Goal: Find specific page/section: Find specific page/section

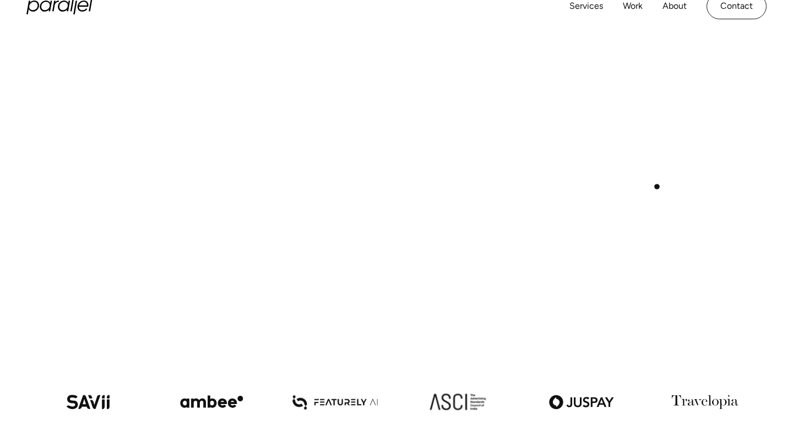
scroll to position [4445, 0]
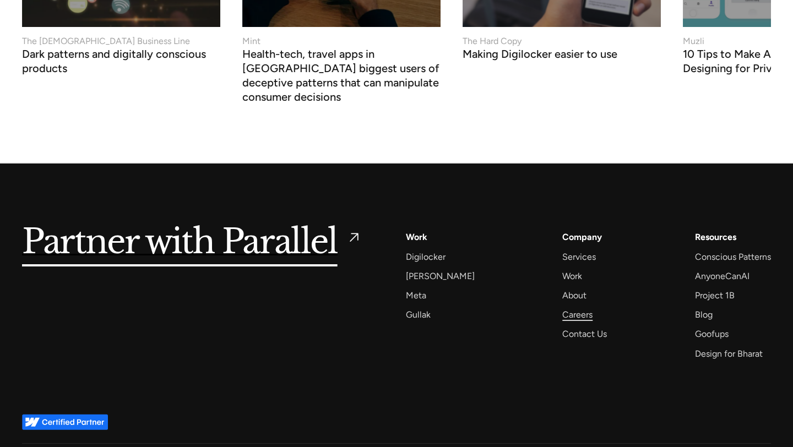
click at [568, 307] on div "Careers" at bounding box center [578, 314] width 30 height 15
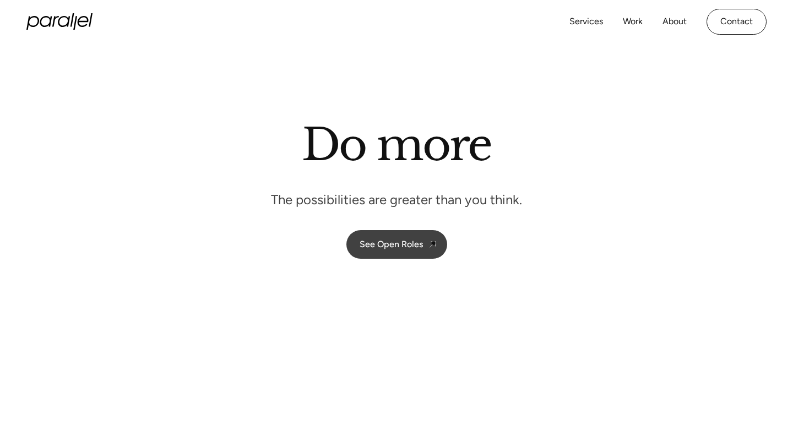
click at [413, 240] on div "See Open Roles" at bounding box center [391, 244] width 63 height 10
click at [676, 24] on link "About" at bounding box center [675, 22] width 24 height 16
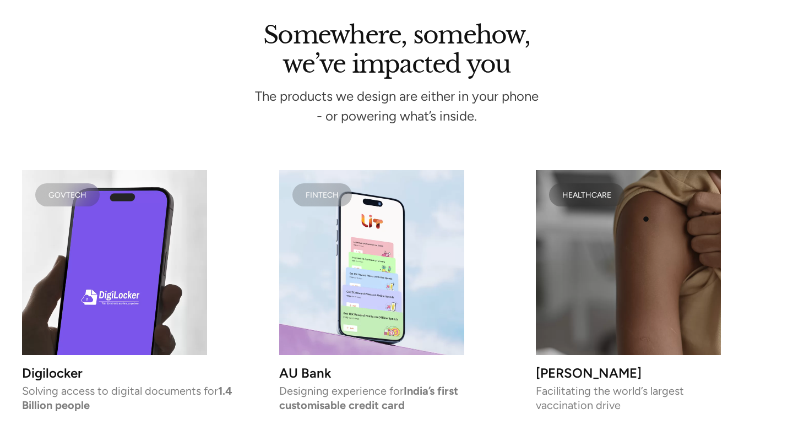
scroll to position [2607, 0]
